Goal: Check status: Check status

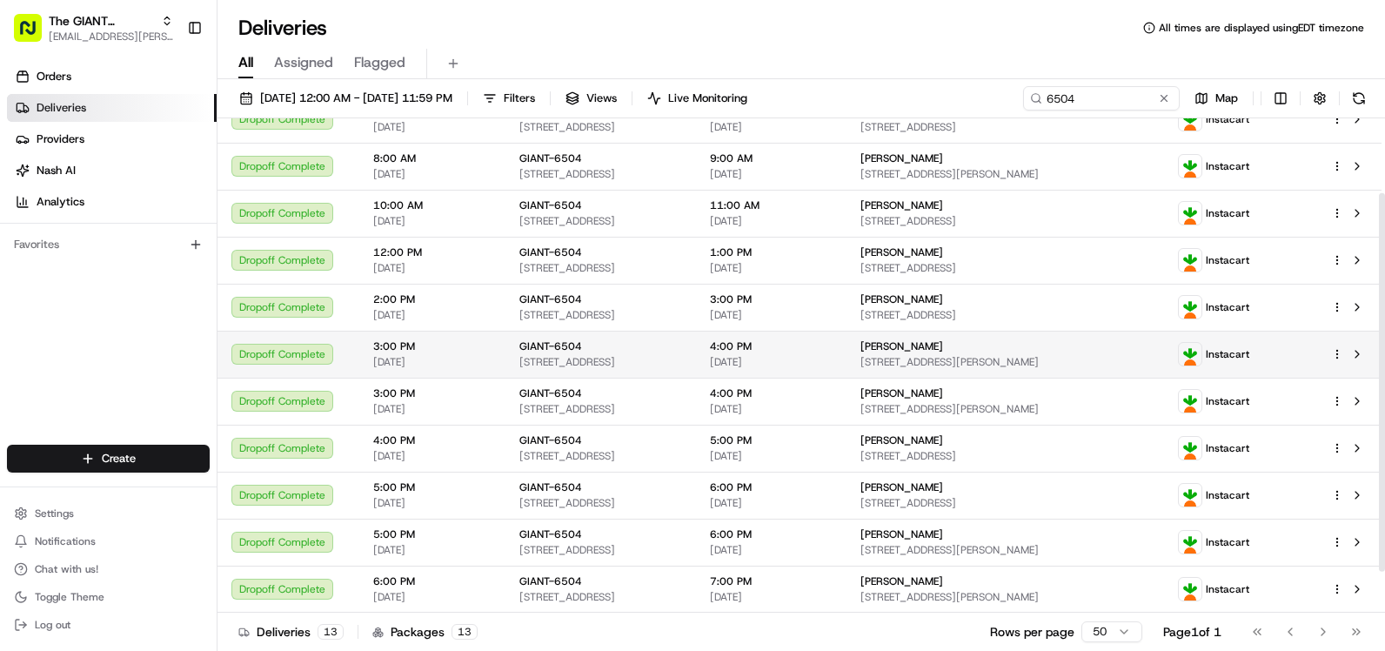
scroll to position [151, 0]
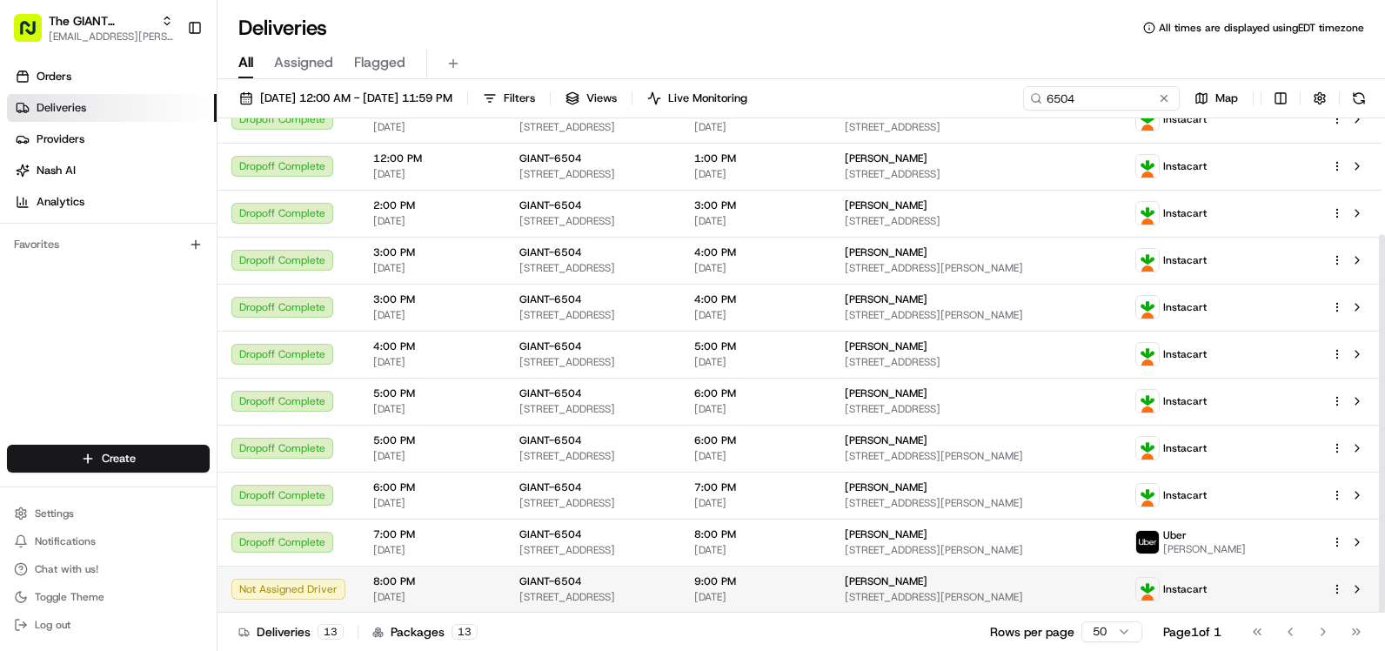
click at [1354, 575] on td at bounding box center [1349, 588] width 64 height 47
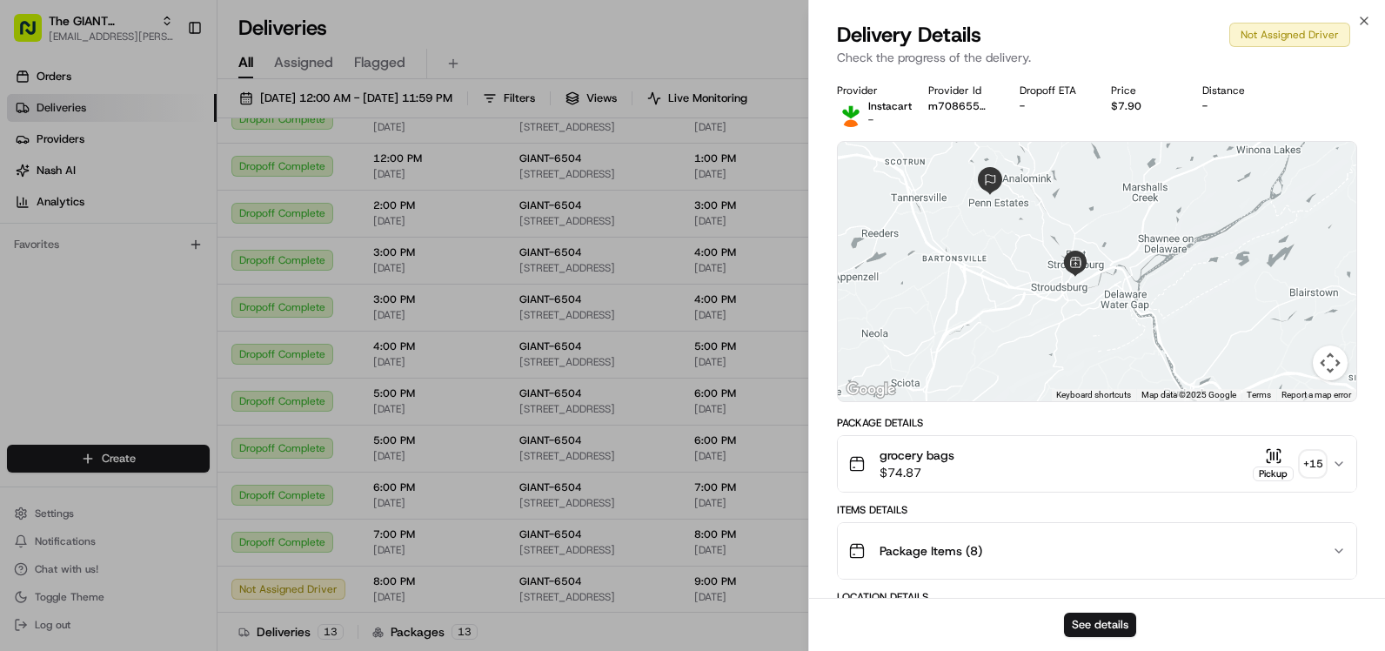
drag, startPoint x: 1178, startPoint y: 333, endPoint x: 1158, endPoint y: 248, distance: 87.5
click at [1158, 248] on div at bounding box center [1097, 271] width 518 height 259
drag, startPoint x: 1033, startPoint y: 484, endPoint x: 1058, endPoint y: 424, distance: 65.1
click at [1058, 424] on div "Package Details grocery bags $74.87 Pickup + 15" at bounding box center [1097, 454] width 520 height 77
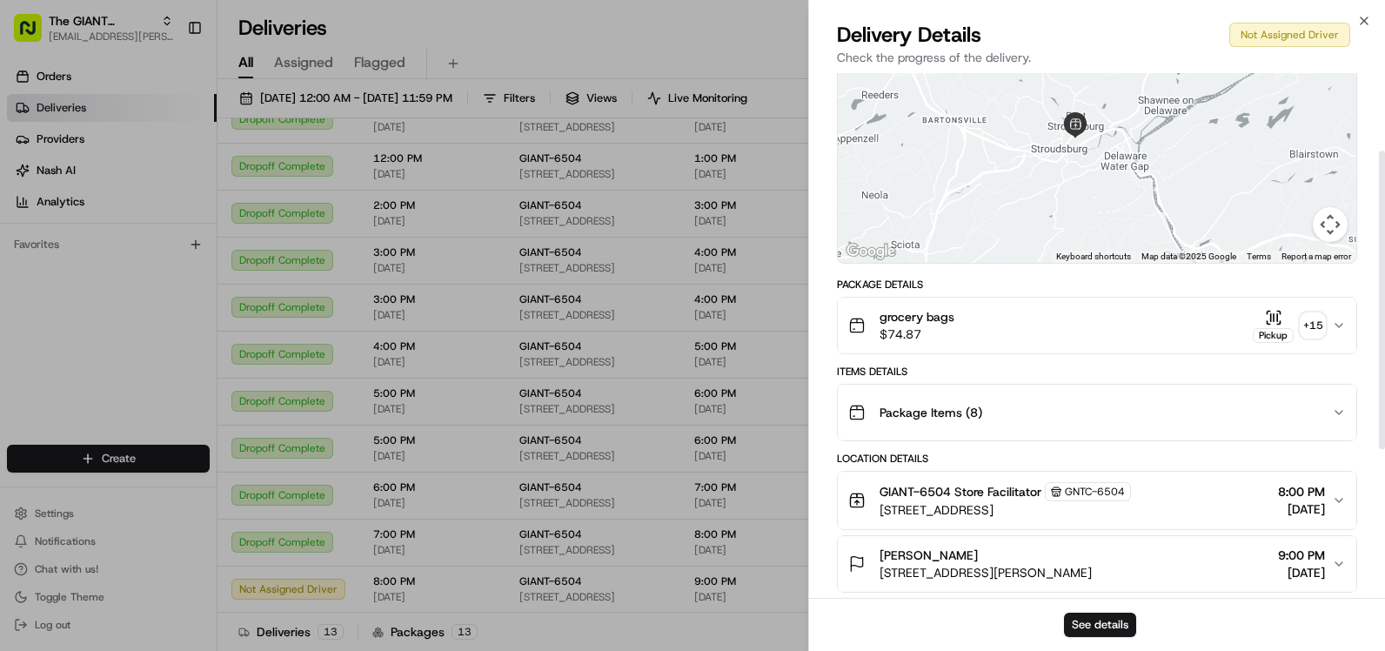
scroll to position [137, 0]
click at [1337, 321] on icon "button" at bounding box center [1339, 327] width 14 height 14
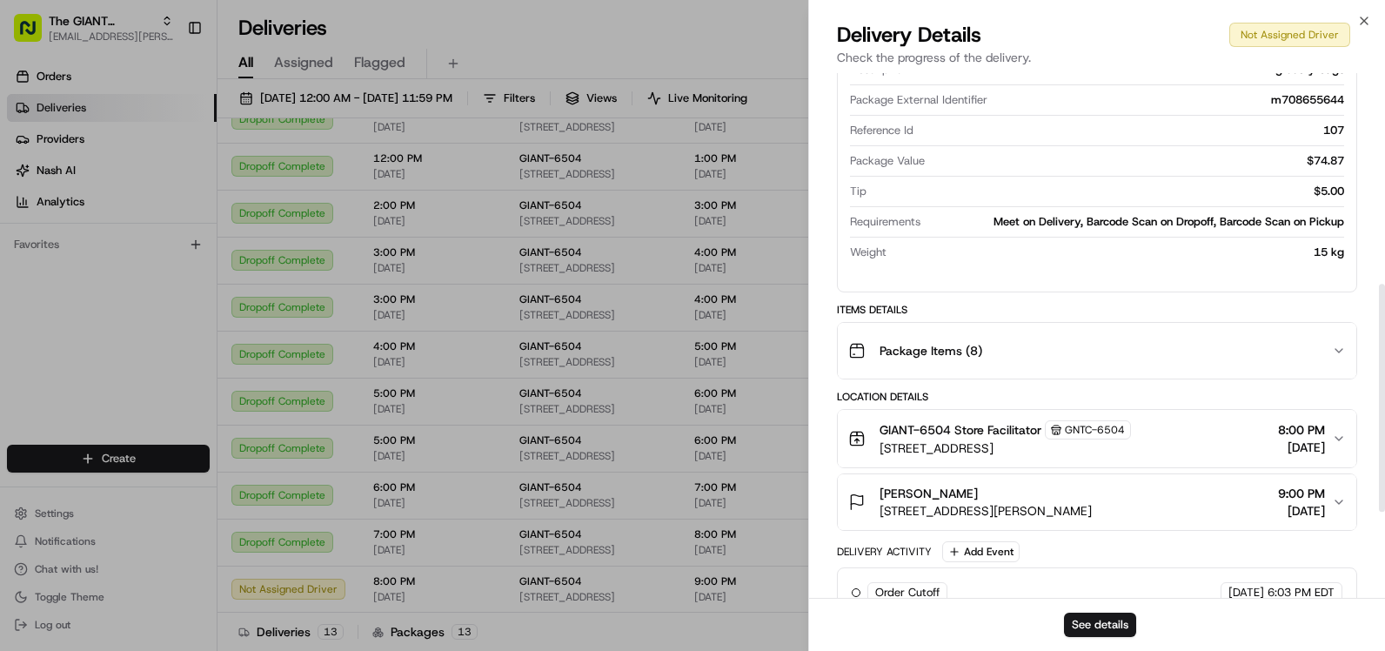
scroll to position [484, 0]
click at [1363, 17] on icon "button" at bounding box center [1364, 21] width 14 height 14
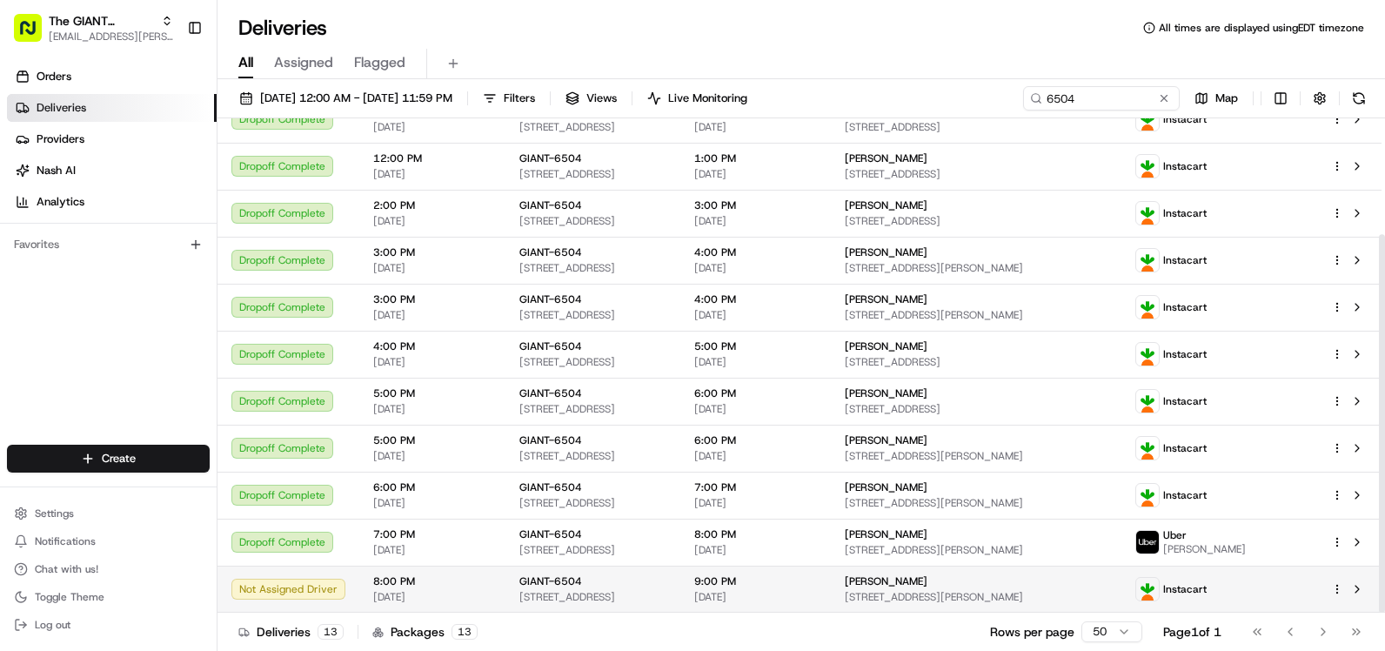
click at [292, 587] on div "Not Assigned Driver" at bounding box center [288, 588] width 114 height 21
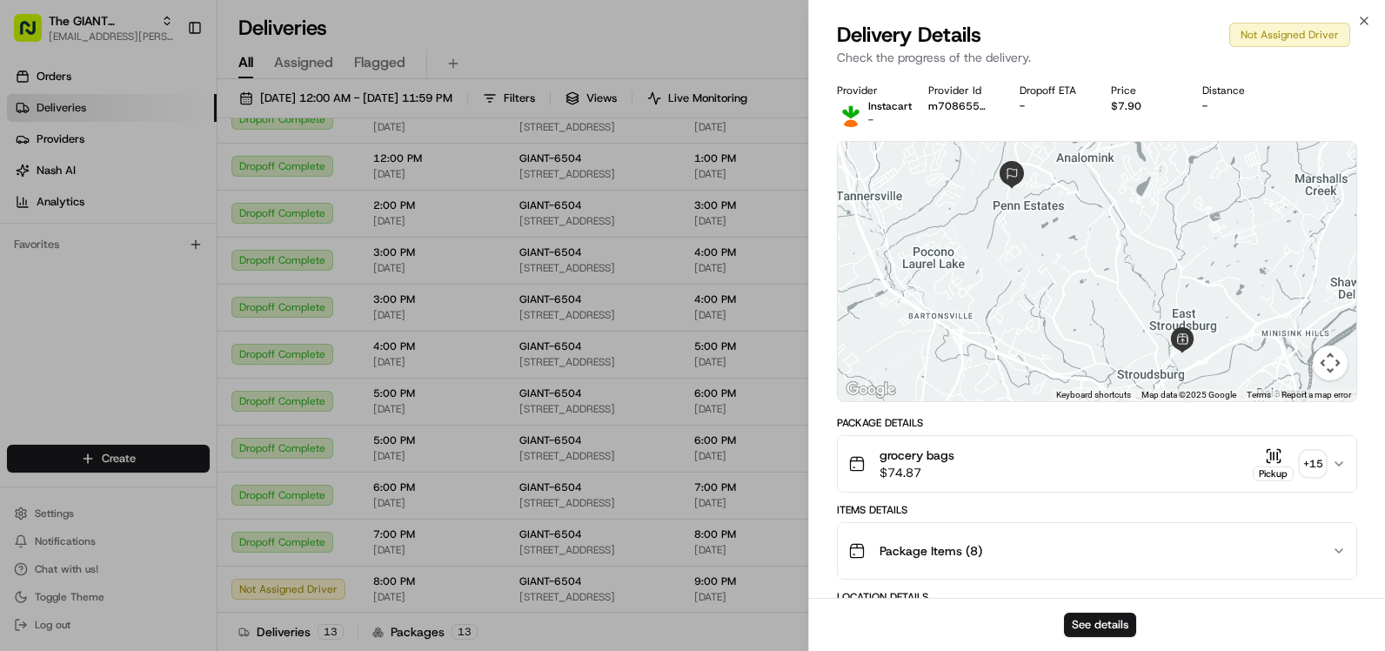
click at [1305, 38] on div "Not Assigned Driver" at bounding box center [1289, 35] width 121 height 24
click at [1364, 16] on icon "button" at bounding box center [1364, 21] width 14 height 14
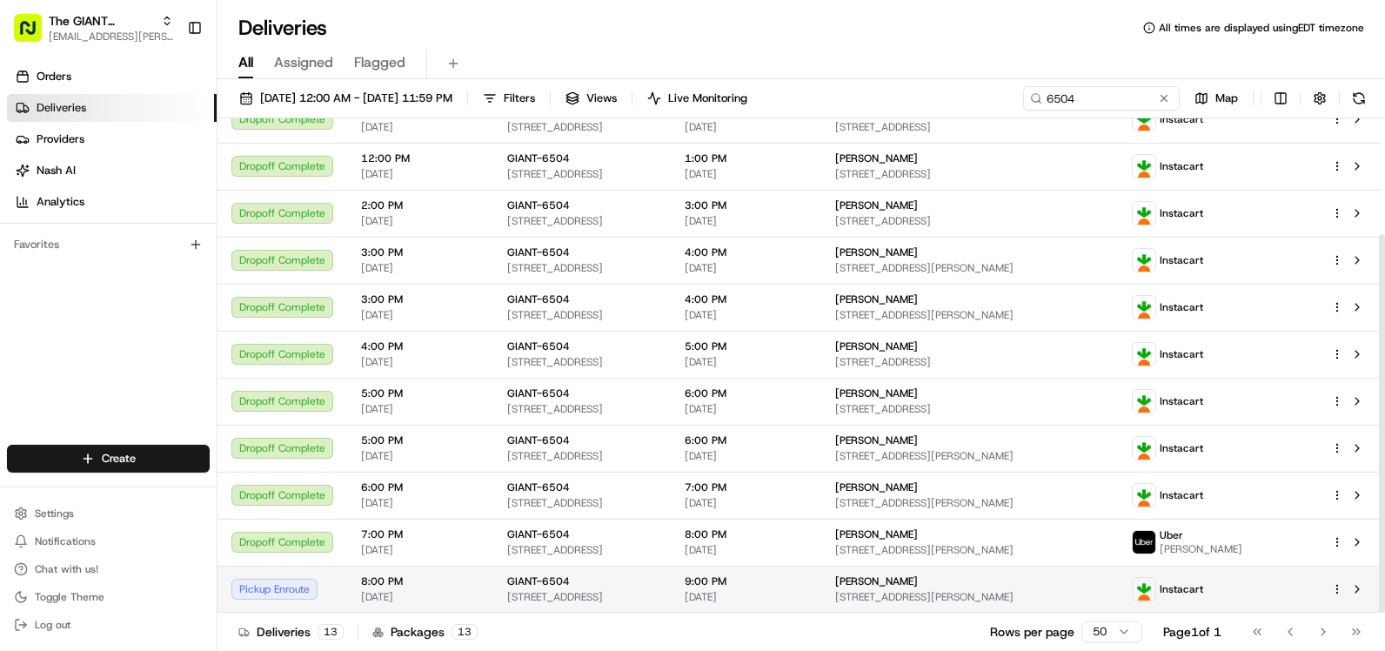
click at [277, 591] on div "Pickup Enroute" at bounding box center [282, 588] width 102 height 21
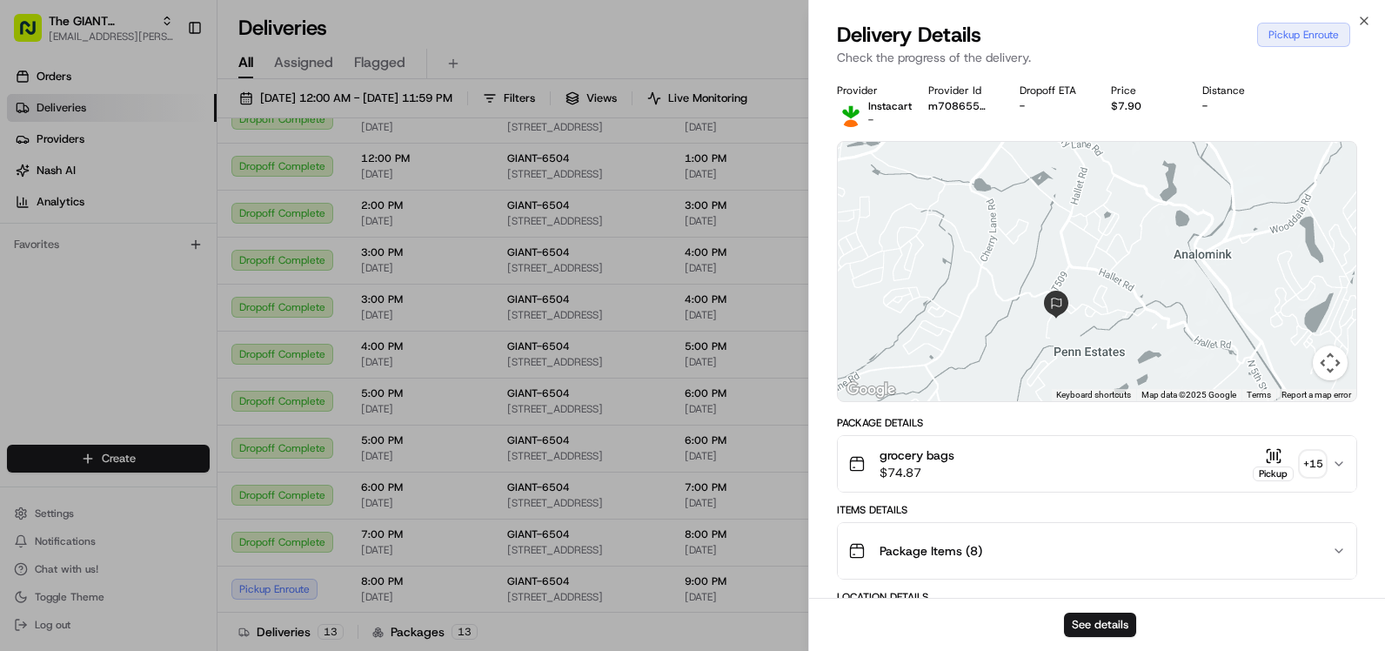
drag, startPoint x: 1012, startPoint y: 210, endPoint x: 1090, endPoint y: 333, distance: 145.0
click at [1090, 408] on div "Provider Instacart - Provider Id m708655644 Dropoff ETA - Price $7.90 Distance …" at bounding box center [1097, 575] width 520 height 984
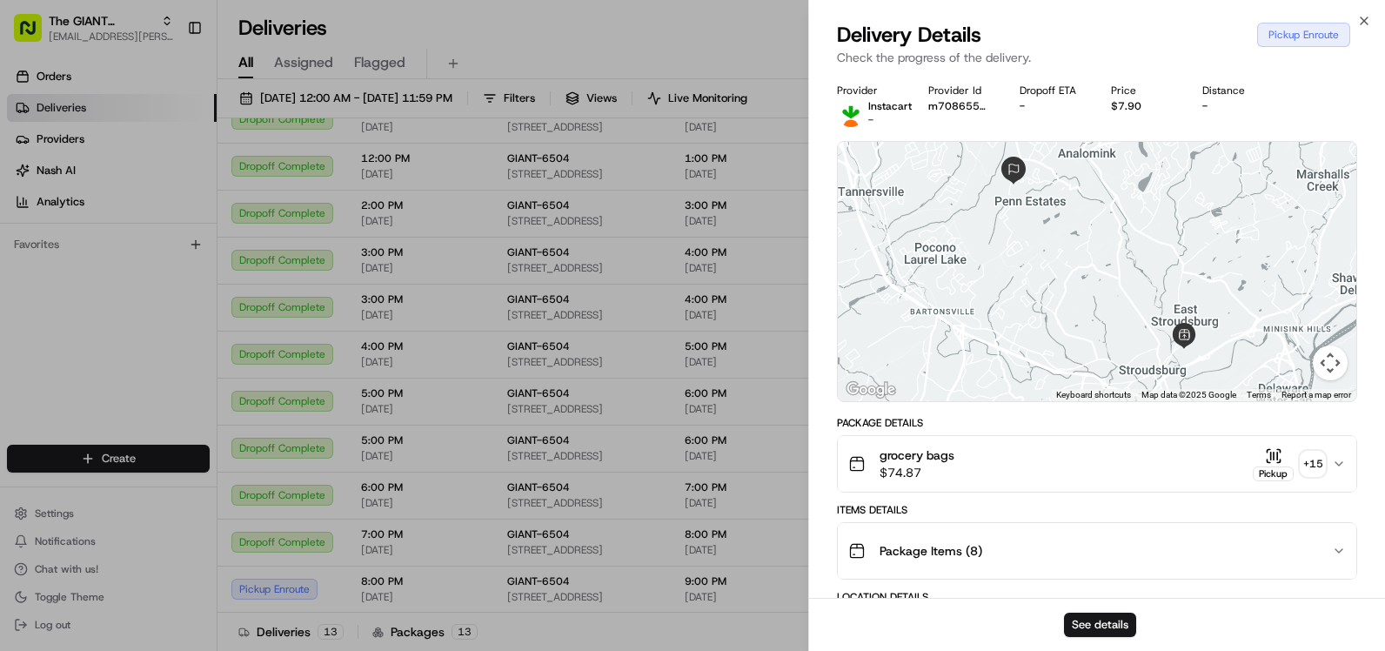
drag, startPoint x: 1151, startPoint y: 377, endPoint x: 1058, endPoint y: 217, distance: 184.4
click at [1058, 217] on div at bounding box center [1097, 271] width 518 height 259
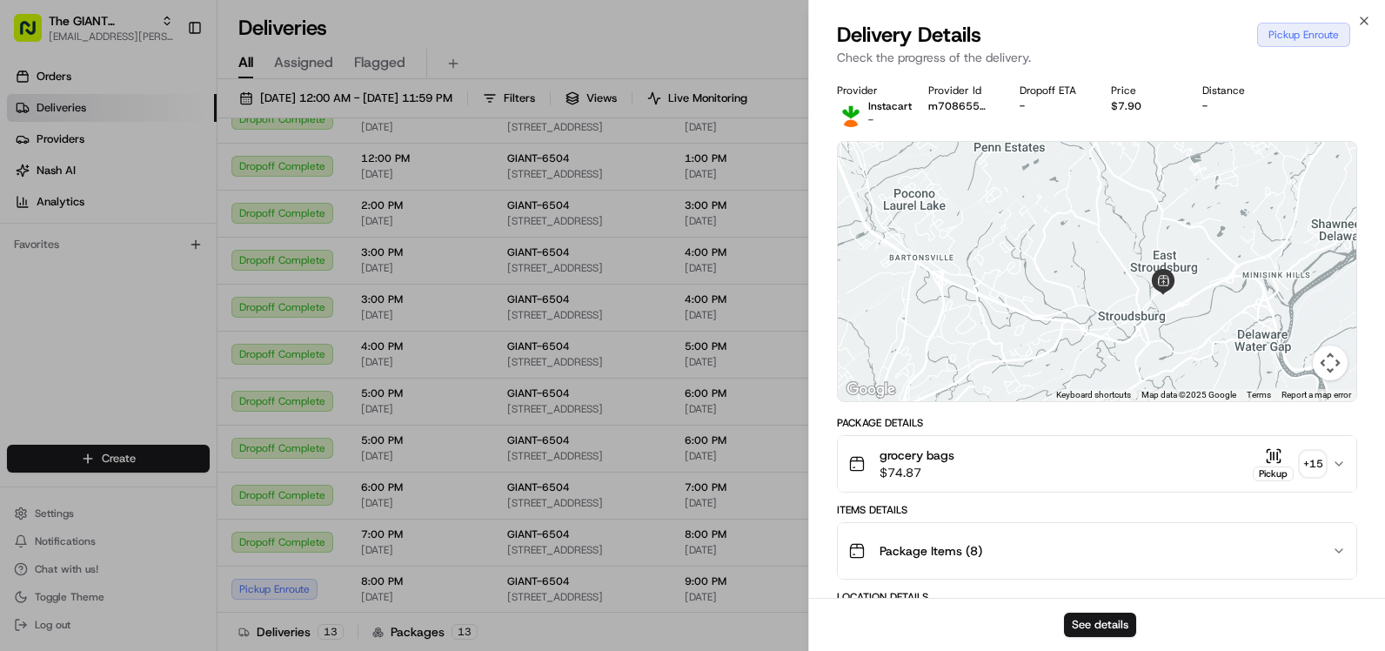
drag, startPoint x: 1092, startPoint y: 300, endPoint x: 1067, endPoint y: 233, distance: 71.6
click at [1067, 233] on div at bounding box center [1097, 271] width 518 height 259
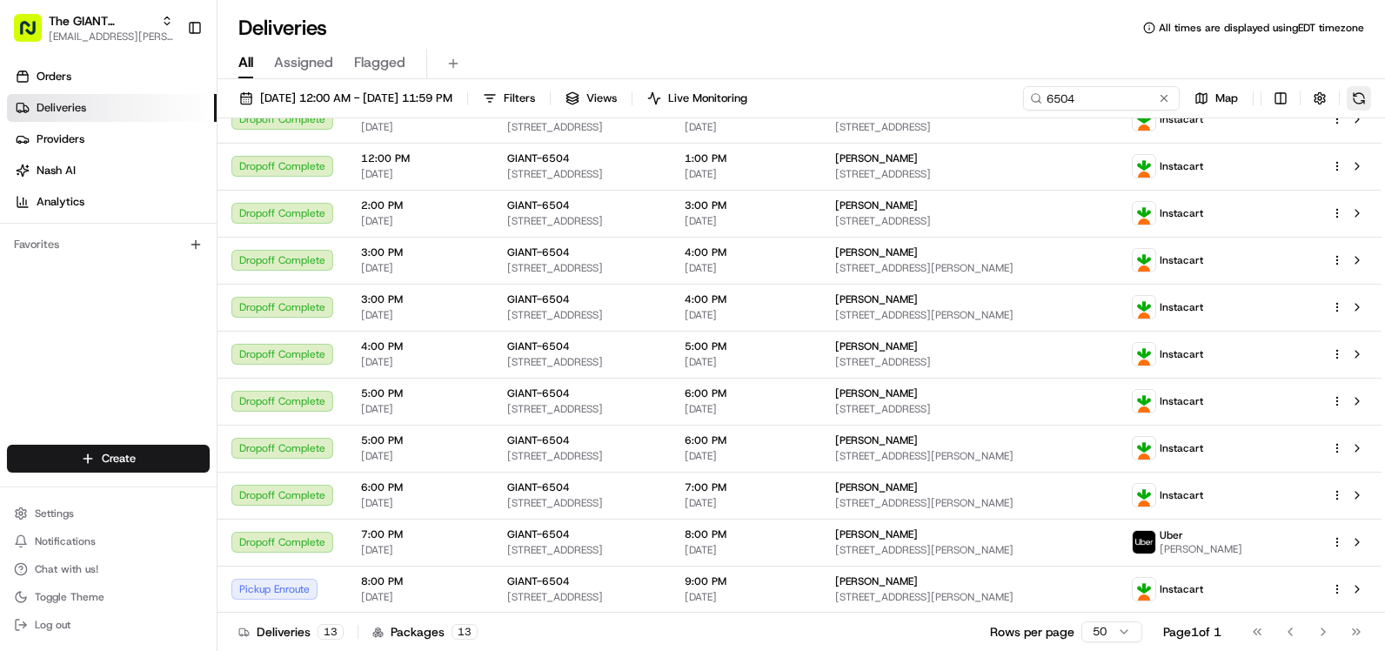
click at [1352, 98] on button at bounding box center [1358, 98] width 24 height 24
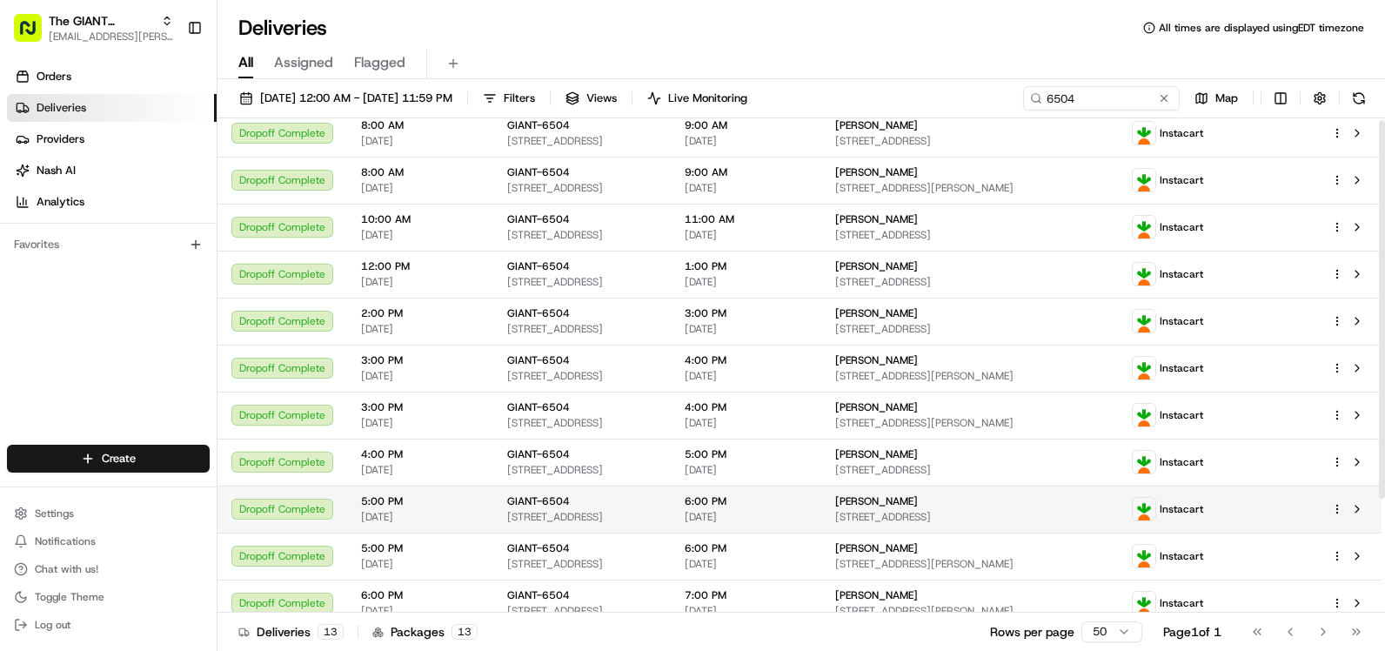
scroll to position [151, 0]
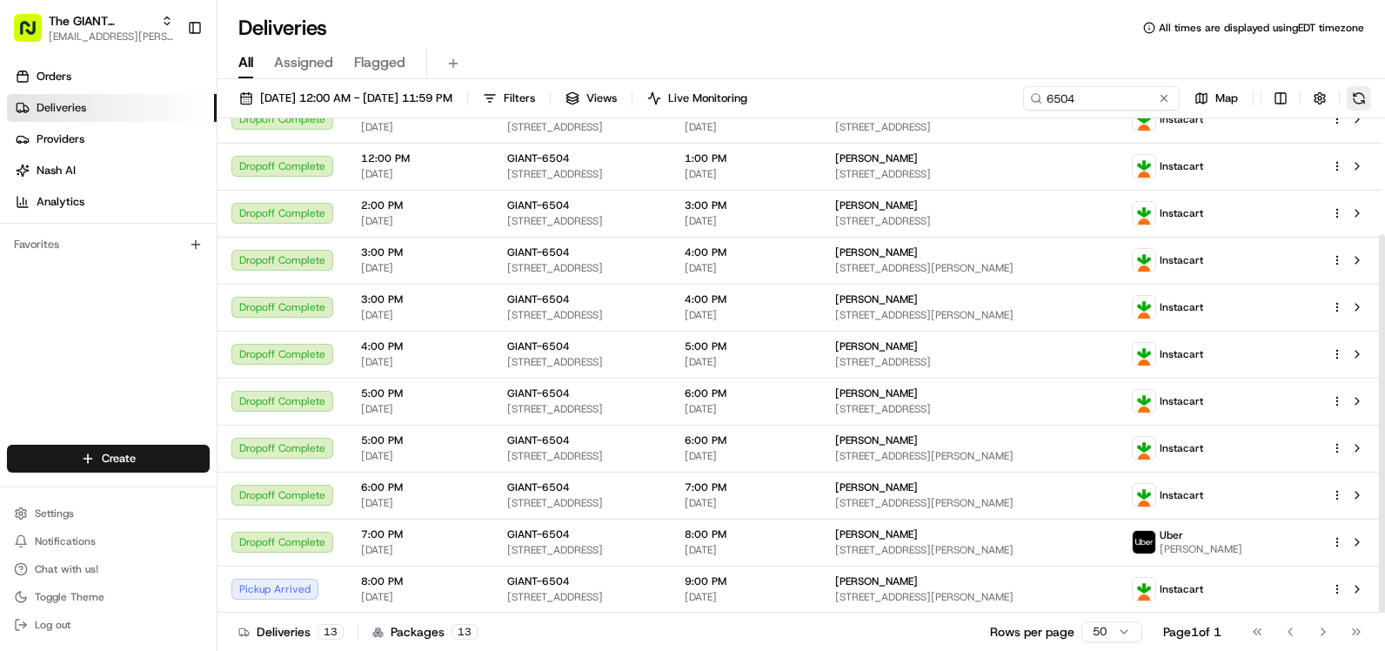
click at [1363, 97] on button at bounding box center [1358, 98] width 24 height 24
